Goal: Information Seeking & Learning: Learn about a topic

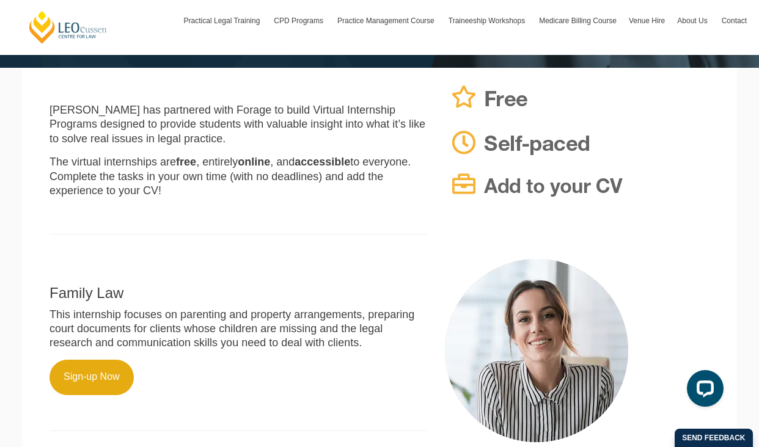
scroll to position [259, 0]
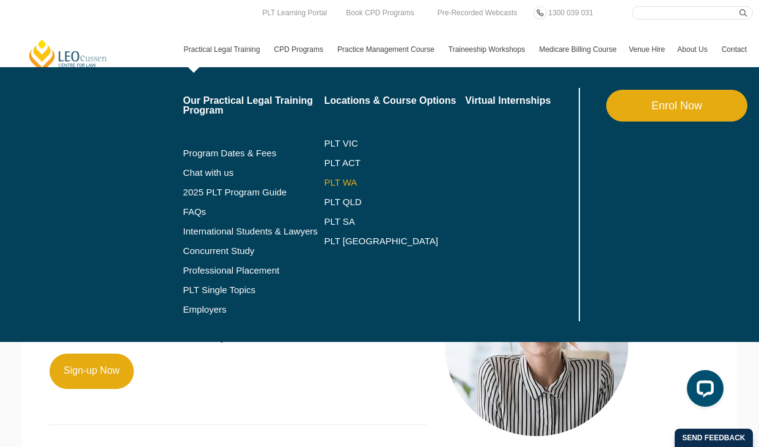
click at [338, 183] on link "PLT WA" at bounding box center [379, 183] width 111 height 10
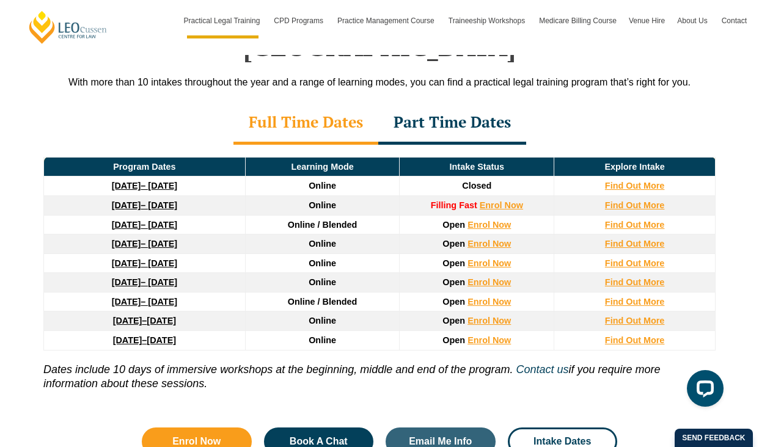
scroll to position [1660, 0]
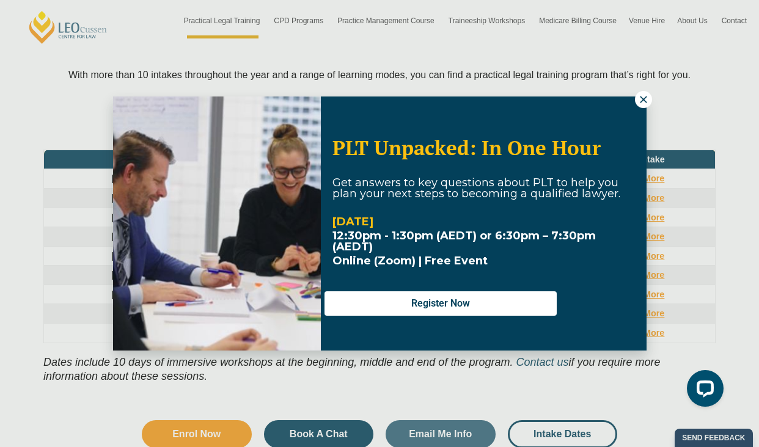
click at [641, 101] on icon at bounding box center [643, 99] width 7 height 7
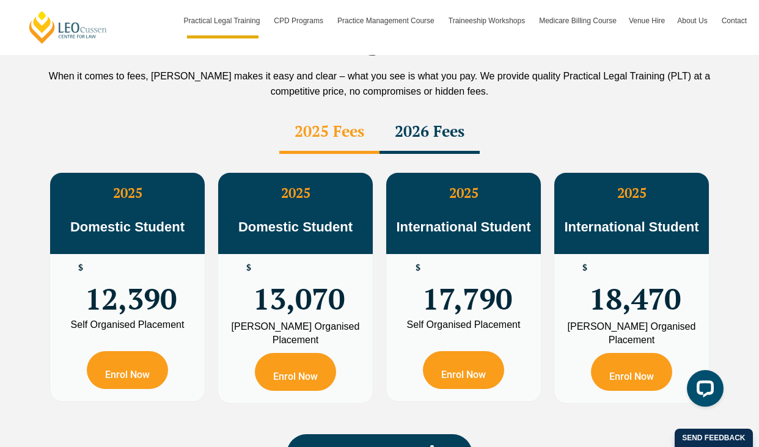
scroll to position [2171, 0]
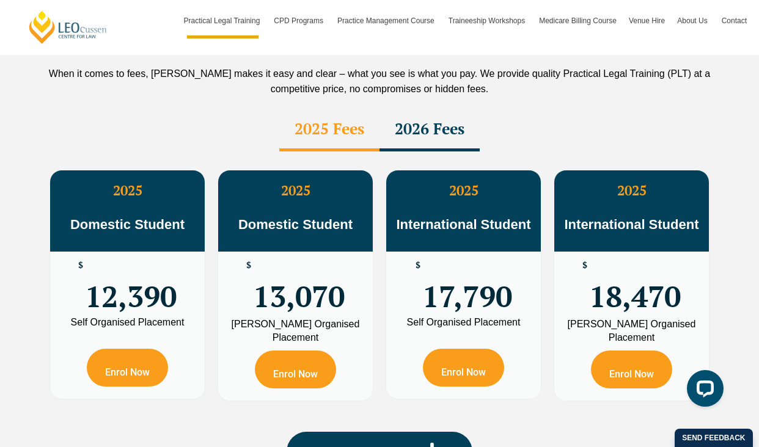
click at [436, 109] on div "2026 Fees" at bounding box center [430, 130] width 100 height 43
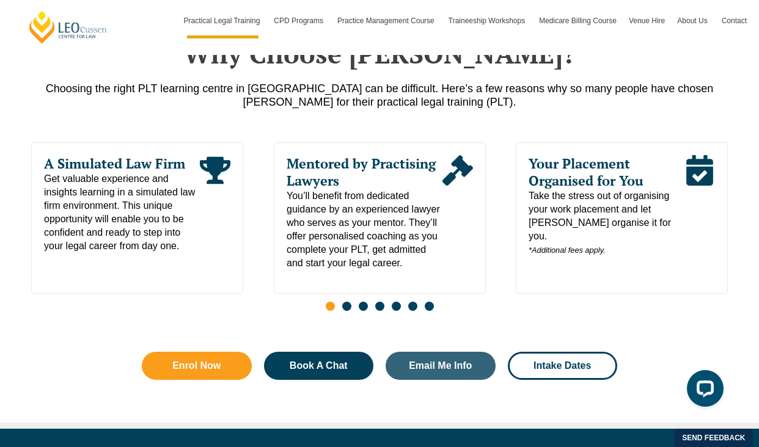
scroll to position [0, 0]
